Goal: Check status

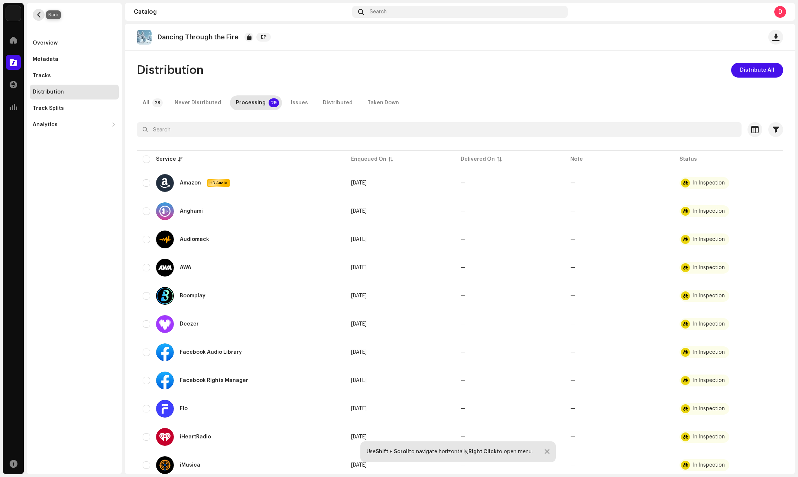
click at [40, 14] on span "button" at bounding box center [39, 15] width 6 height 6
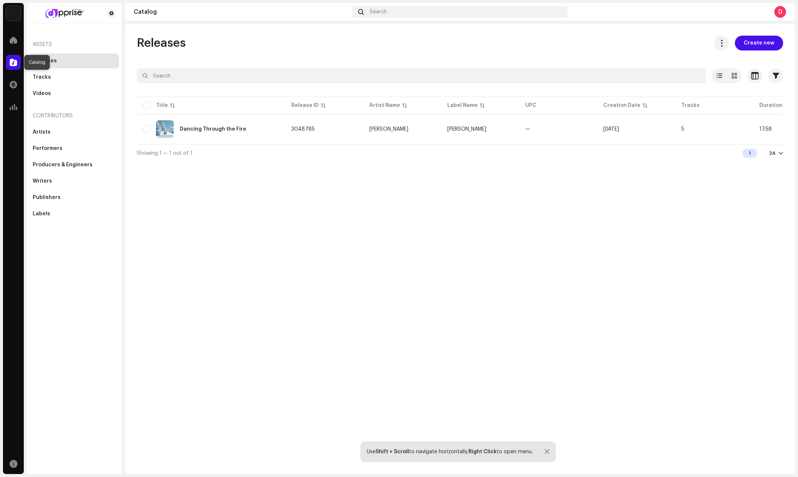
click at [12, 62] on span at bounding box center [13, 62] width 7 height 6
click at [13, 38] on span at bounding box center [13, 40] width 7 height 6
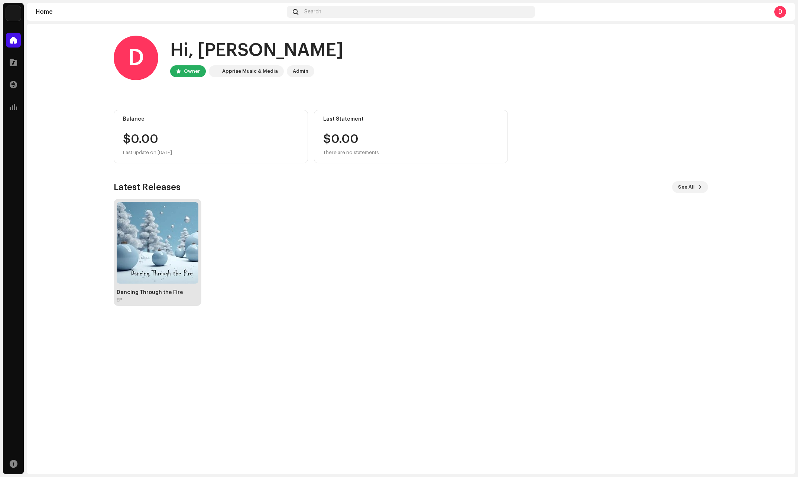
click at [146, 274] on img at bounding box center [158, 243] width 82 height 82
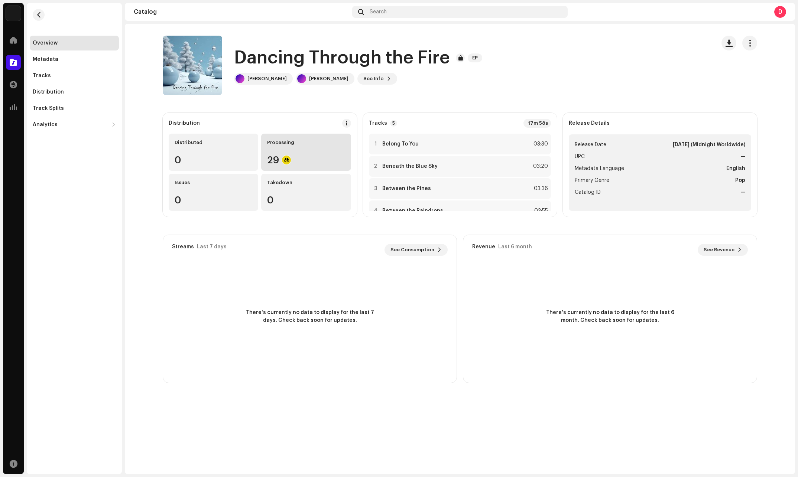
click at [281, 146] on div "Processing 29" at bounding box center [306, 152] width 90 height 37
